Goal: Transaction & Acquisition: Purchase product/service

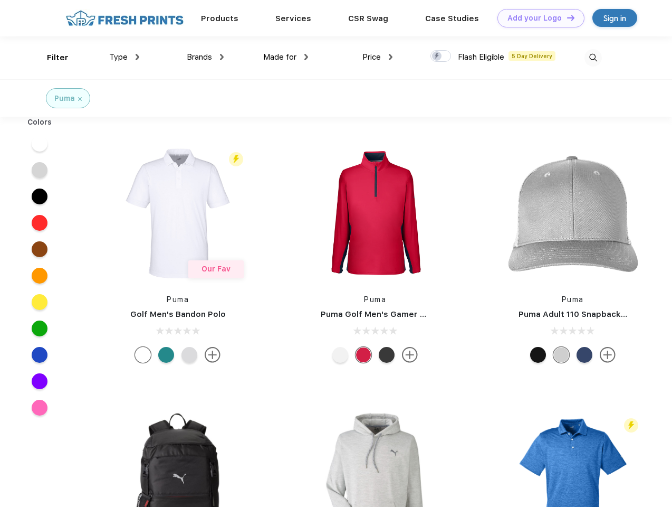
click at [537, 18] on link "Add your Logo Design Tool" at bounding box center [541, 18] width 87 height 18
click at [0, 0] on div "Design Tool" at bounding box center [0, 0] width 0 height 0
click at [566, 17] on link "Add your Logo Design Tool" at bounding box center [541, 18] width 87 height 18
click at [51, 58] on div "Filter" at bounding box center [58, 58] width 22 height 12
click at [125, 57] on span "Type" at bounding box center [118, 56] width 18 height 9
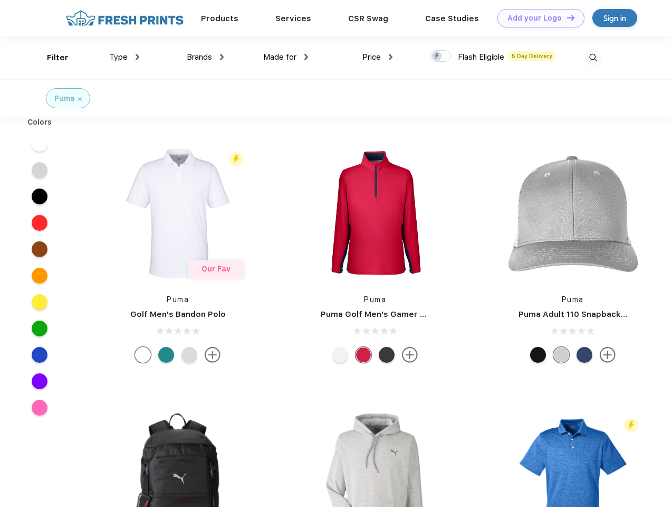
click at [205, 57] on span "Brands" at bounding box center [199, 56] width 25 height 9
click at [286, 57] on span "Made for" at bounding box center [279, 56] width 33 height 9
click at [378, 57] on span "Price" at bounding box center [372, 56] width 18 height 9
click at [441, 56] on div at bounding box center [441, 56] width 21 height 12
click at [438, 56] on input "checkbox" at bounding box center [434, 53] width 7 height 7
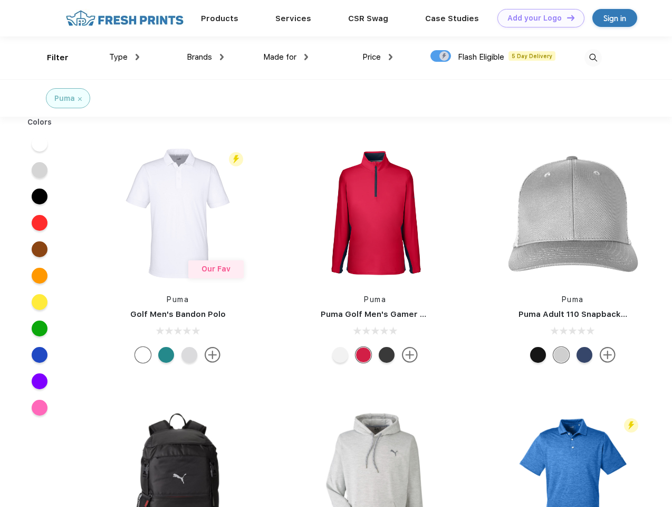
click at [593, 58] on img at bounding box center [593, 57] width 17 height 17
